Goal: Find specific page/section

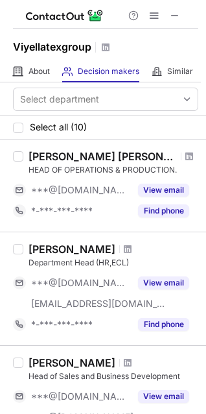
scroll to position [260, 0]
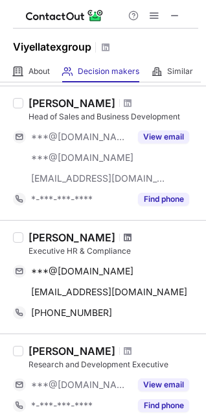
click at [124, 232] on span at bounding box center [128, 237] width 8 height 10
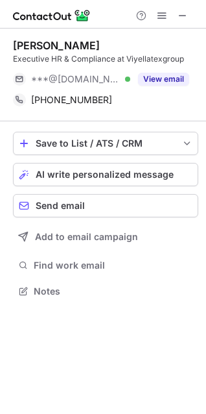
scroll to position [6, 6]
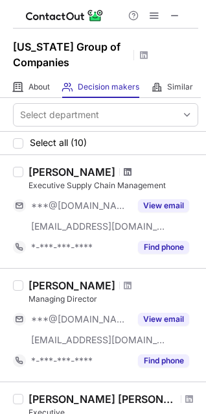
click at [124, 168] on span at bounding box center [128, 172] width 8 height 10
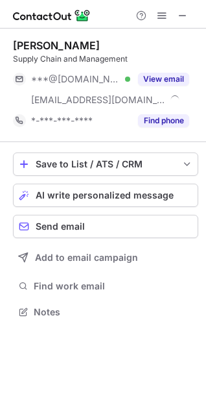
scroll to position [303, 206]
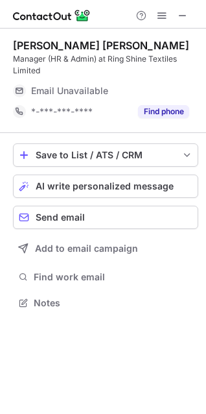
scroll to position [293, 206]
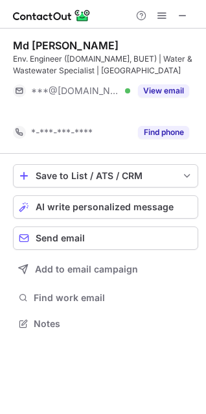
scroll to position [293, 206]
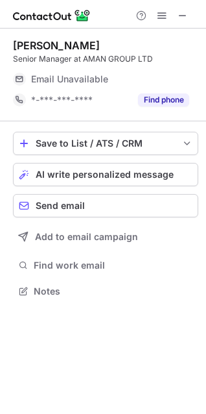
scroll to position [6, 6]
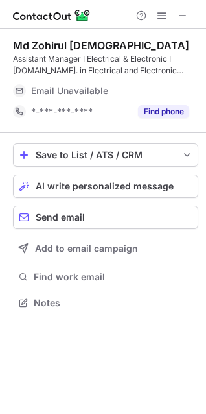
scroll to position [293, 206]
